Goal: Navigation & Orientation: Find specific page/section

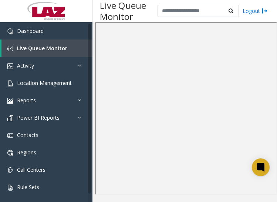
click at [99, 194] on iframe at bounding box center [186, 108] width 182 height 173
